Goal: Information Seeking & Learning: Find specific fact

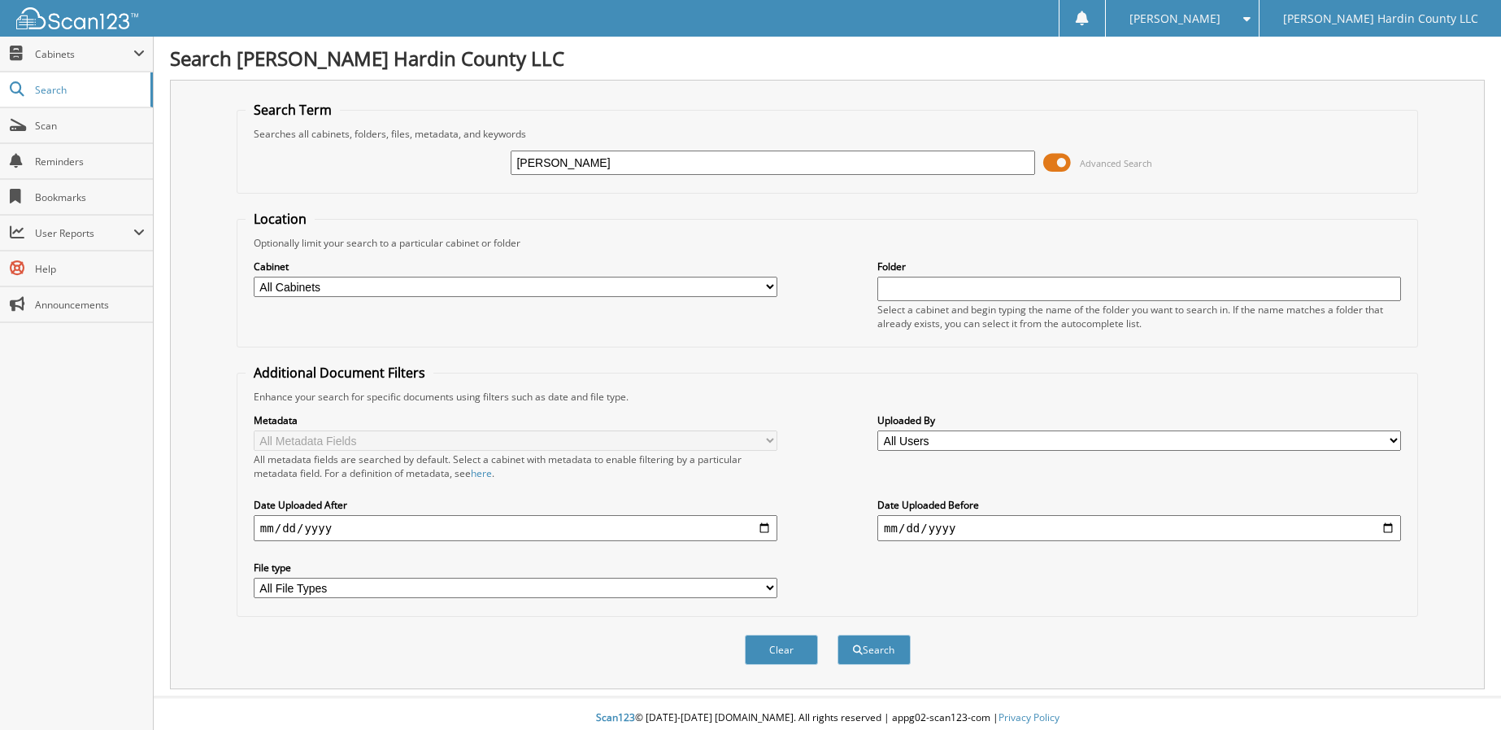
type input "[PERSON_NAME]"
click at [1060, 163] on span at bounding box center [1058, 162] width 28 height 24
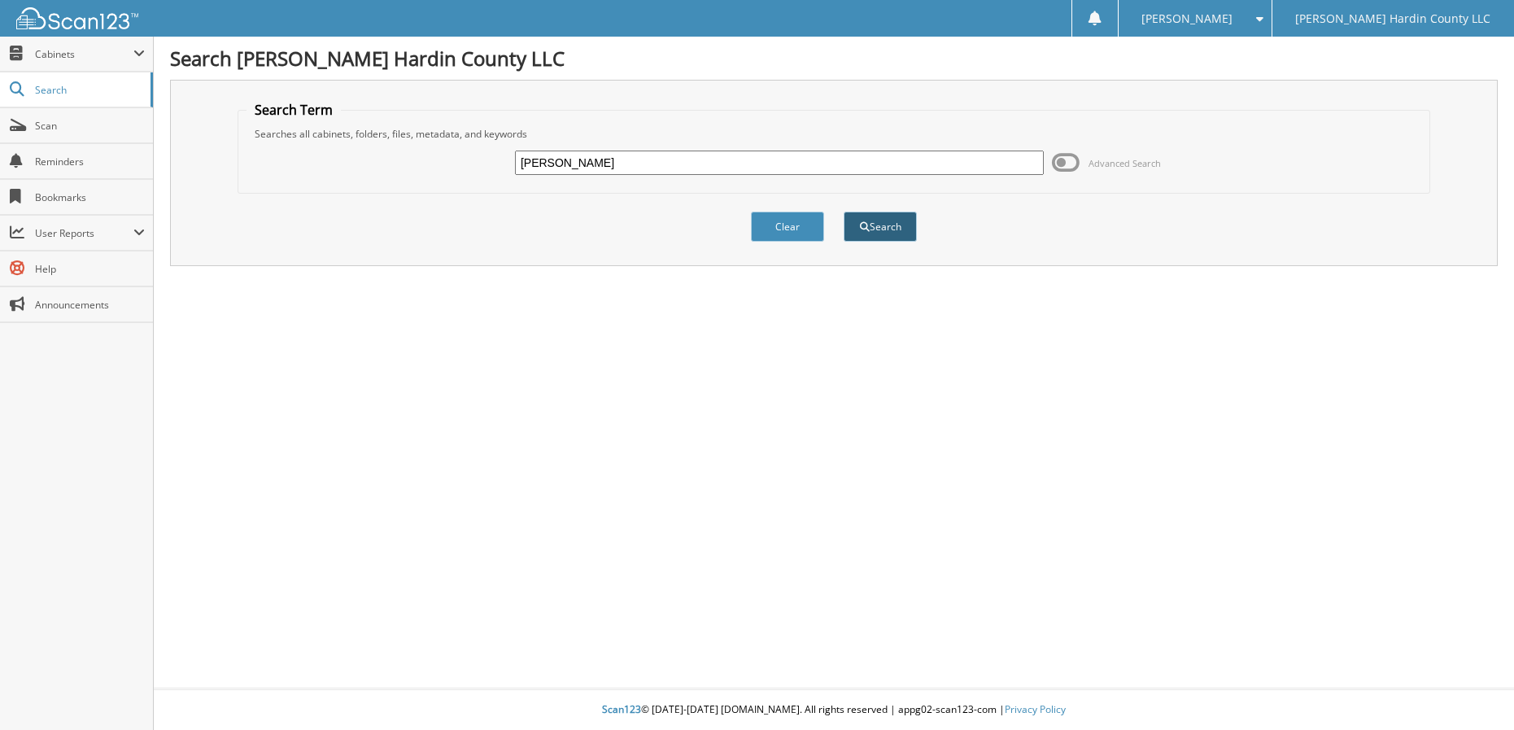
click at [891, 231] on button "Search" at bounding box center [879, 226] width 73 height 30
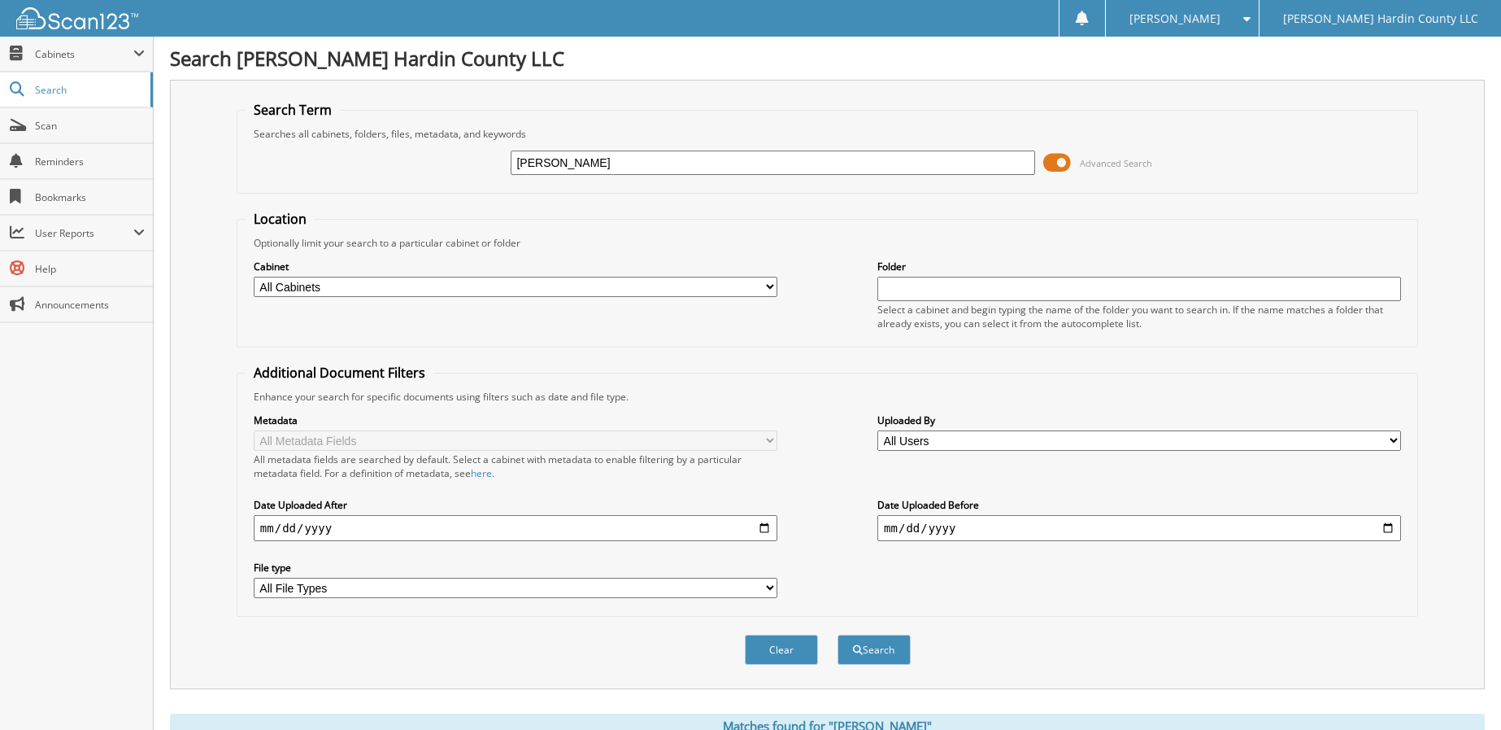
click at [766, 528] on input "date" at bounding box center [516, 528] width 524 height 26
type input "[DATE]"
click at [871, 650] on button "Search" at bounding box center [874, 649] width 73 height 30
click at [865, 647] on button "Search" at bounding box center [874, 649] width 73 height 30
click at [1054, 160] on span at bounding box center [1058, 162] width 28 height 24
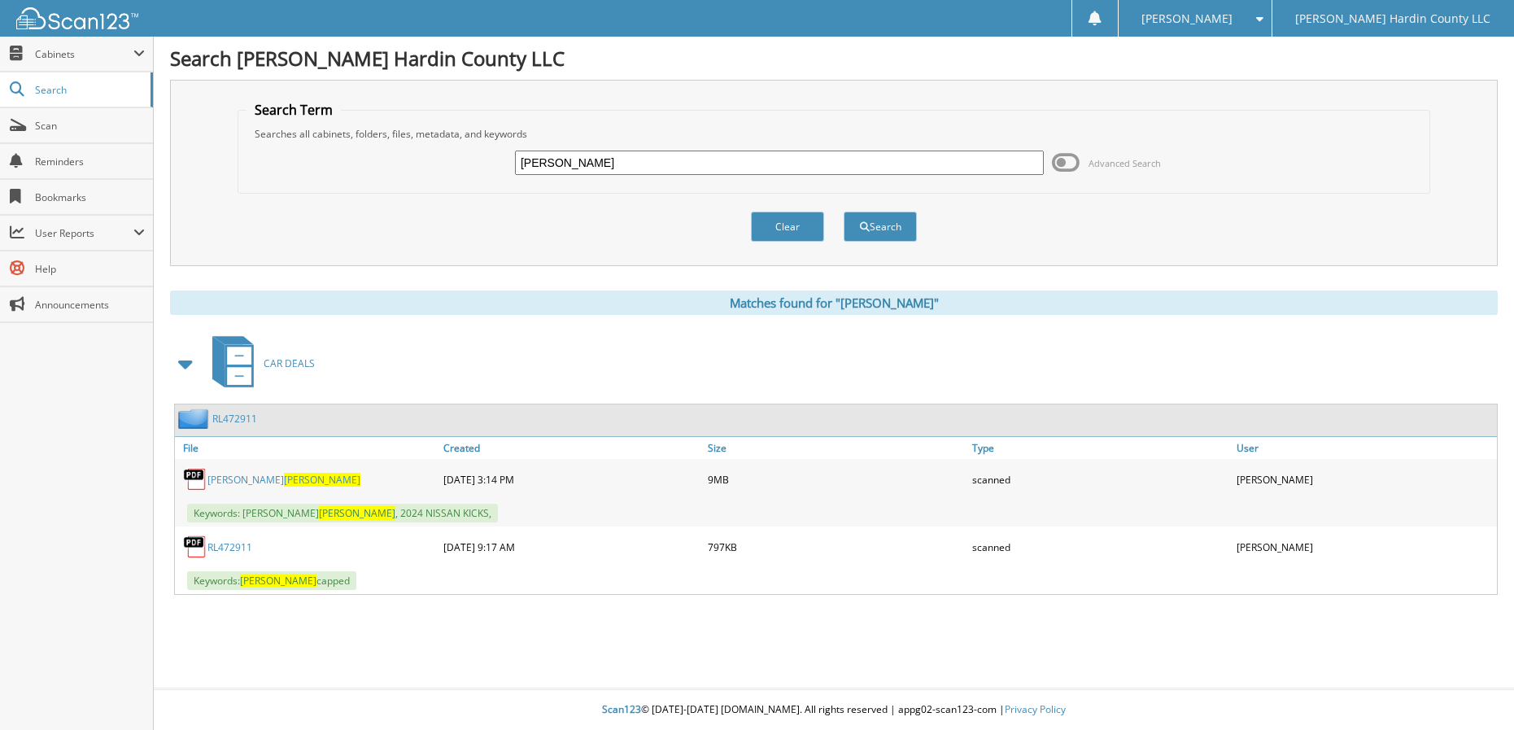
click at [284, 477] on span "[PERSON_NAME]" at bounding box center [322, 480] width 76 height 14
